Goal: Navigation & Orientation: Find specific page/section

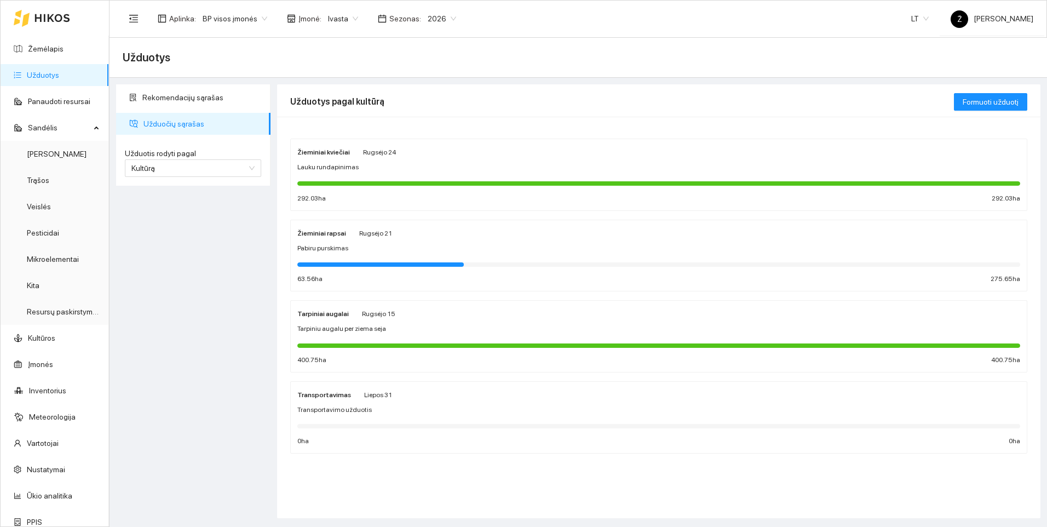
click at [346, 15] on span "Ivasta" at bounding box center [343, 18] width 30 height 16
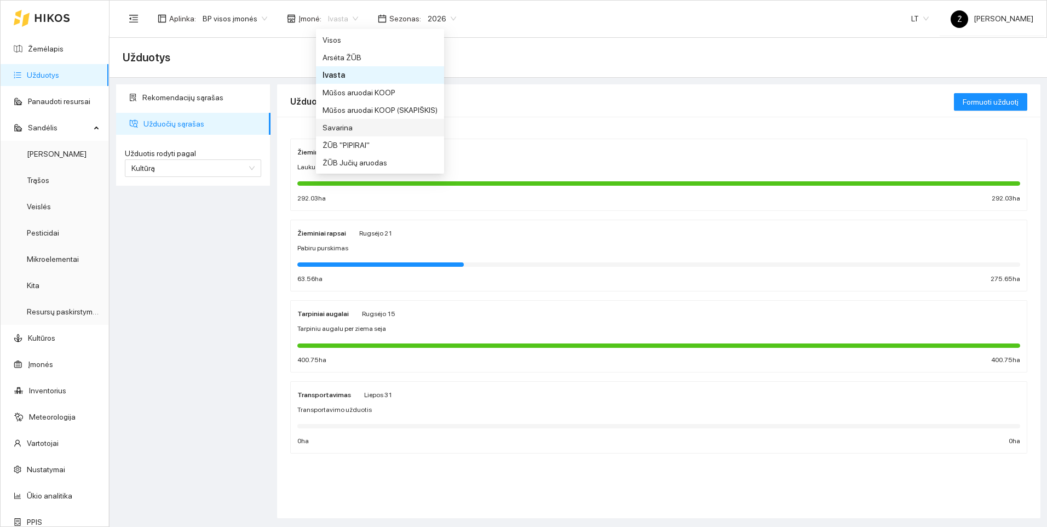
click at [340, 130] on div "Savarina" at bounding box center [380, 128] width 115 height 12
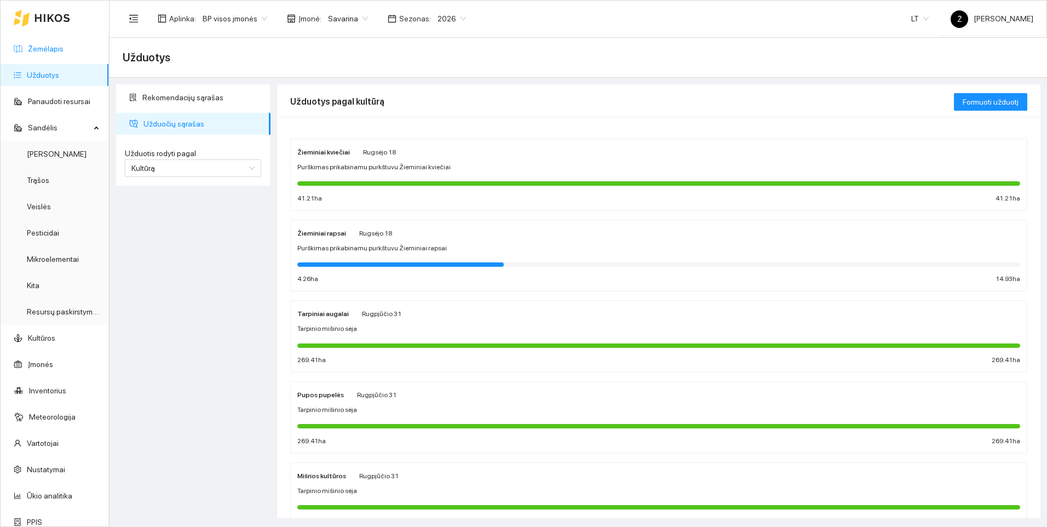
click at [34, 45] on link "Žemėlapis" at bounding box center [46, 48] width 36 height 9
